Goal: Navigation & Orientation: Understand site structure

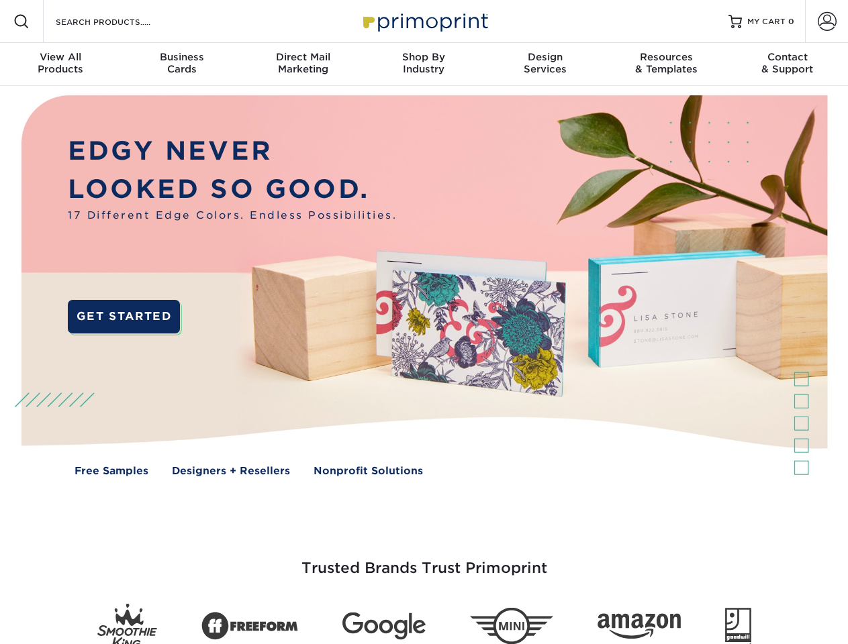
click at [424, 322] on img at bounding box center [423, 295] width 839 height 419
click at [21, 21] on span at bounding box center [21, 21] width 16 height 16
click at [826, 21] on span at bounding box center [827, 21] width 19 height 19
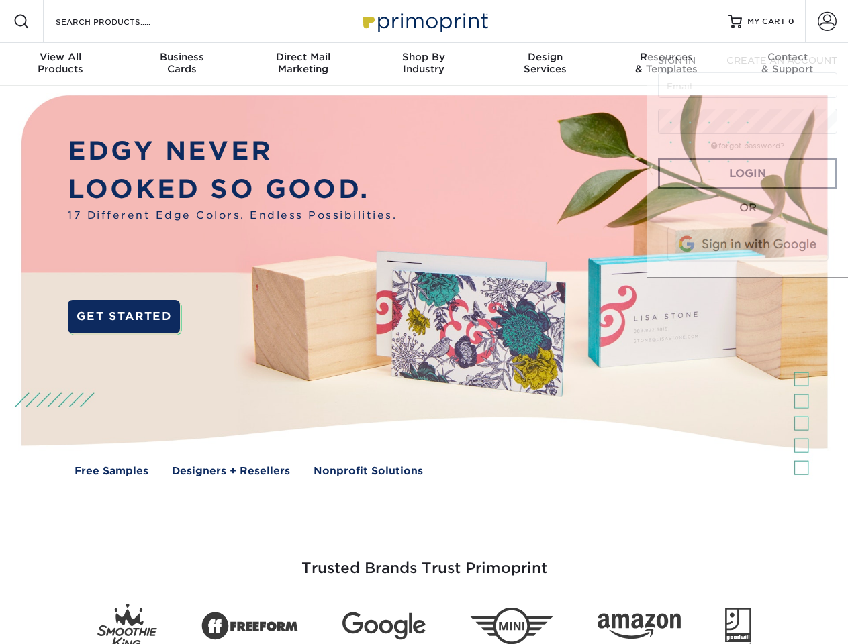
click at [60, 64] on div "View All Products" at bounding box center [60, 63] width 121 height 24
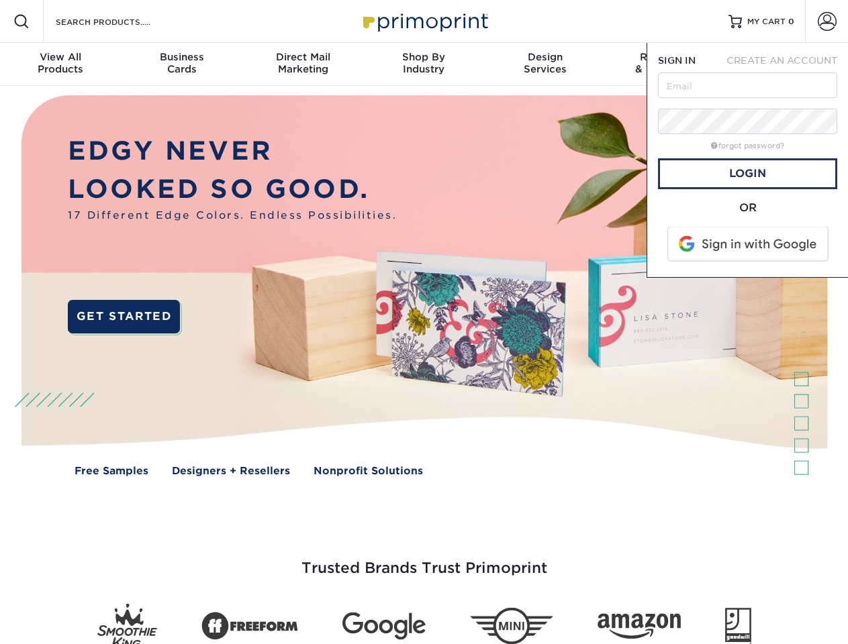
click at [181, 64] on div "Business Cards" at bounding box center [181, 63] width 121 height 24
click at [303, 64] on div "Direct Mail Marketing" at bounding box center [302, 63] width 121 height 24
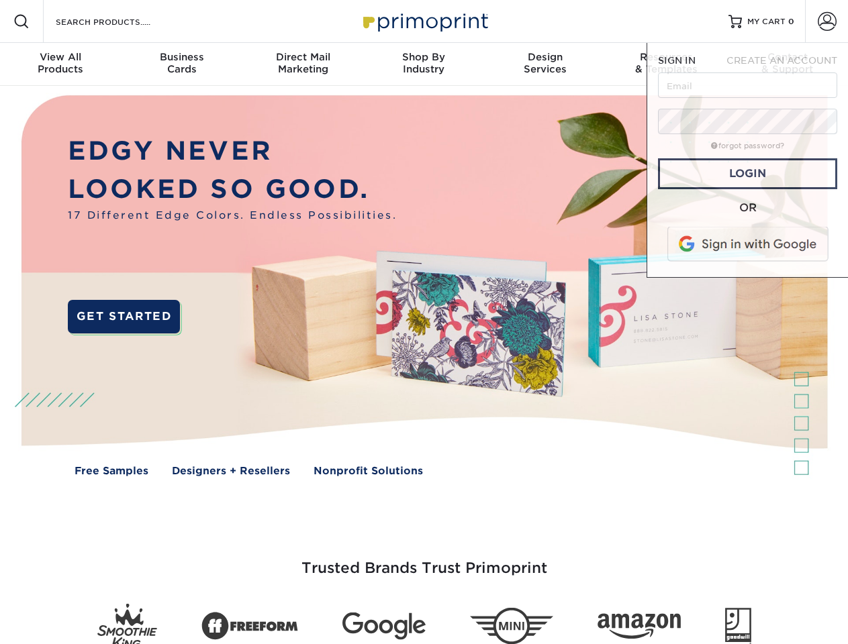
click at [424, 64] on div "Shop By Industry" at bounding box center [423, 63] width 121 height 24
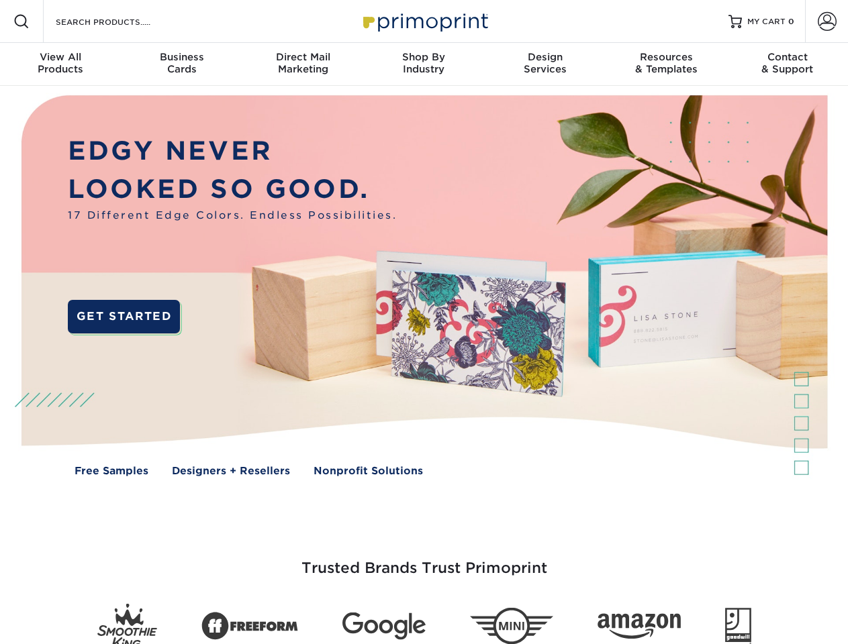
click at [545, 64] on div "Design Services" at bounding box center [545, 63] width 121 height 24
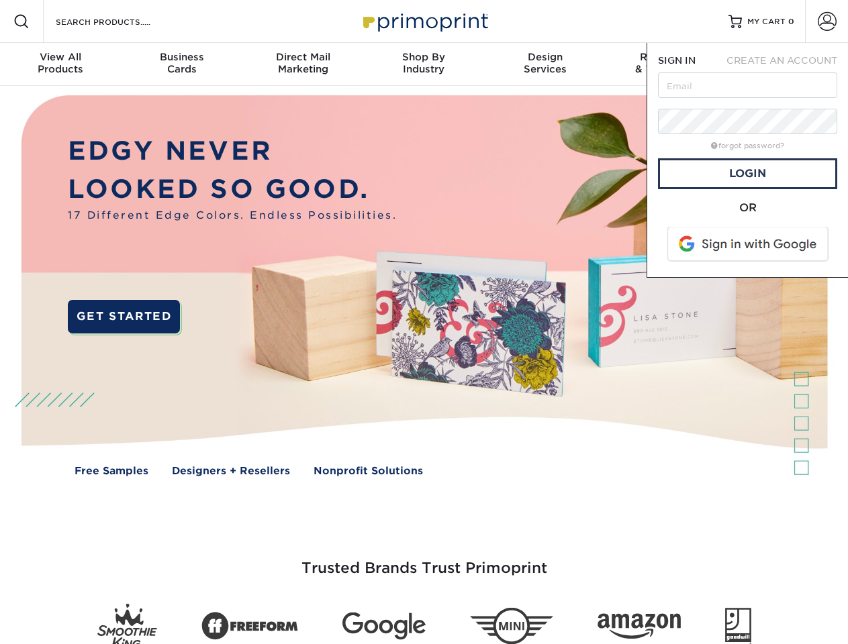
click at [666, 64] on span "SIGN IN" at bounding box center [677, 60] width 38 height 11
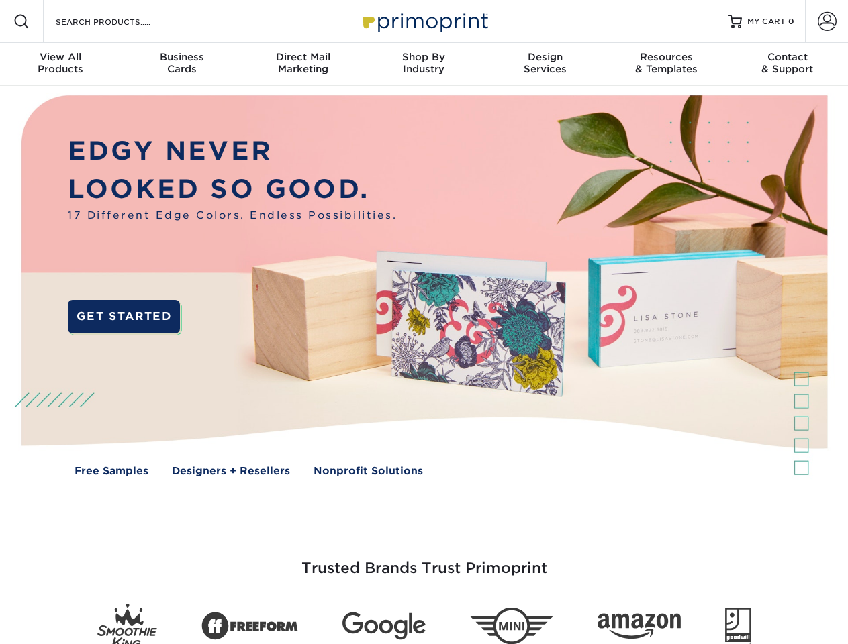
click at [787, 64] on div "Contact & Support" at bounding box center [787, 63] width 121 height 24
